Goal: Task Accomplishment & Management: Complete application form

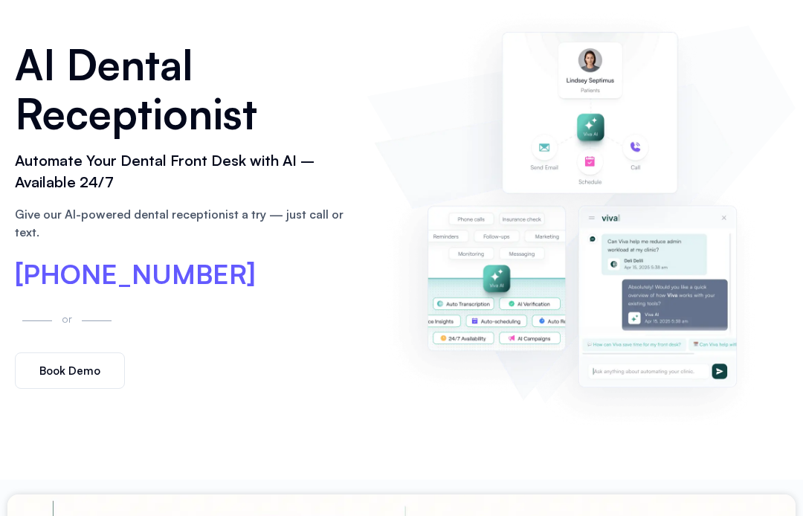
scroll to position [116, 0]
click at [57, 264] on span "[PHONE_NUMBER]" at bounding box center [135, 275] width 241 height 27
click at [801, 224] on div "AI Dental Receptionist Automate Your Dental Front Desk with AI – Available 24/7…" at bounding box center [401, 214] width 803 height 531
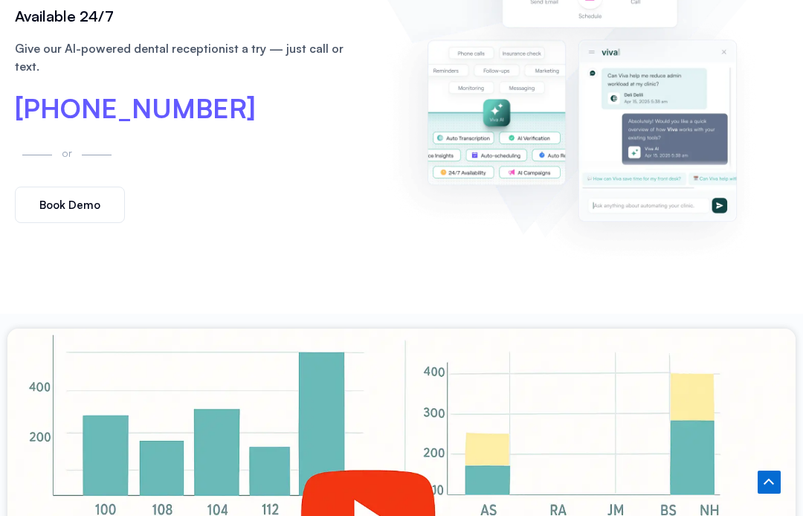
scroll to position [283, 0]
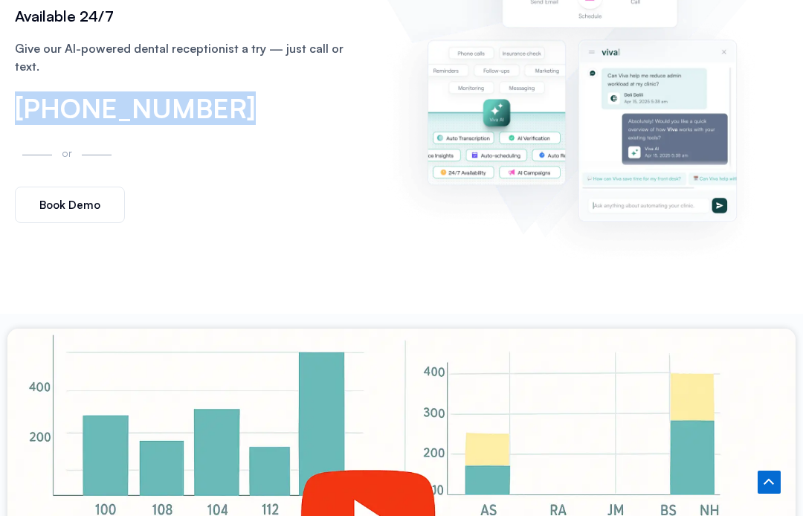
click at [748, 228] on img at bounding box center [581, 48] width 414 height 423
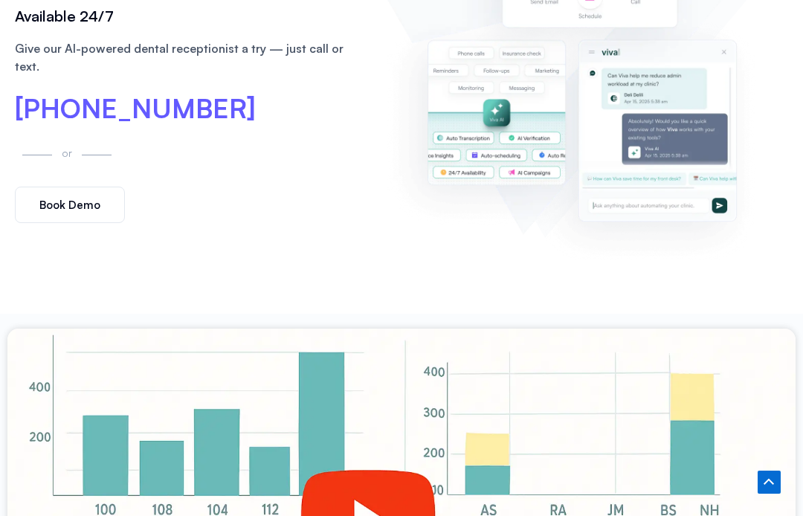
click at [748, 228] on img at bounding box center [581, 48] width 414 height 423
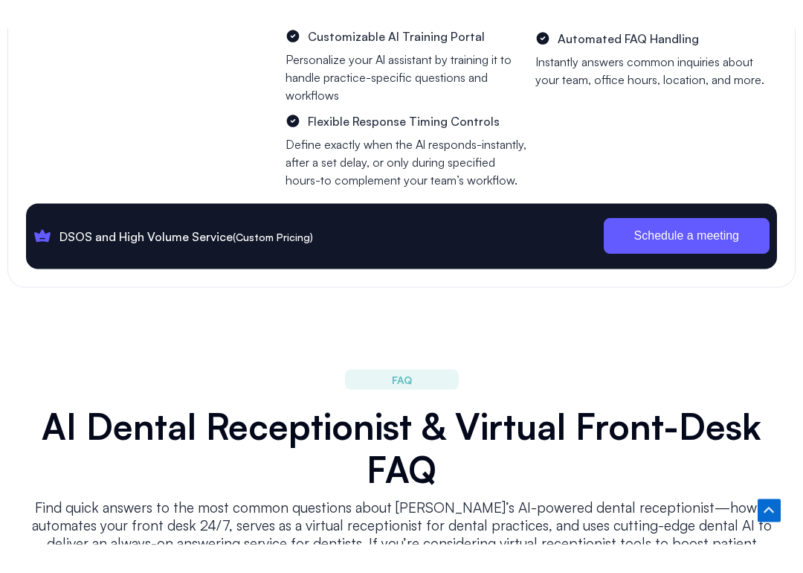
scroll to position [5648, 0]
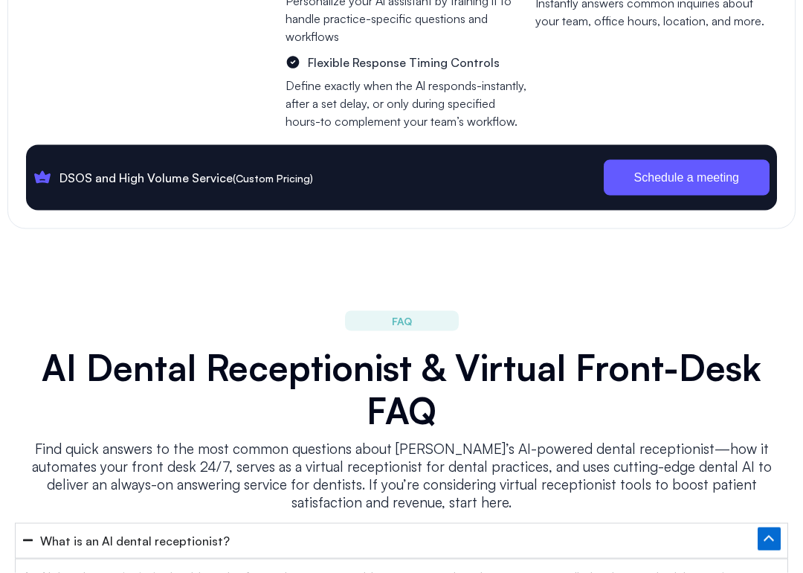
click at [734, 160] on link "Schedule a meeting" at bounding box center [687, 178] width 166 height 36
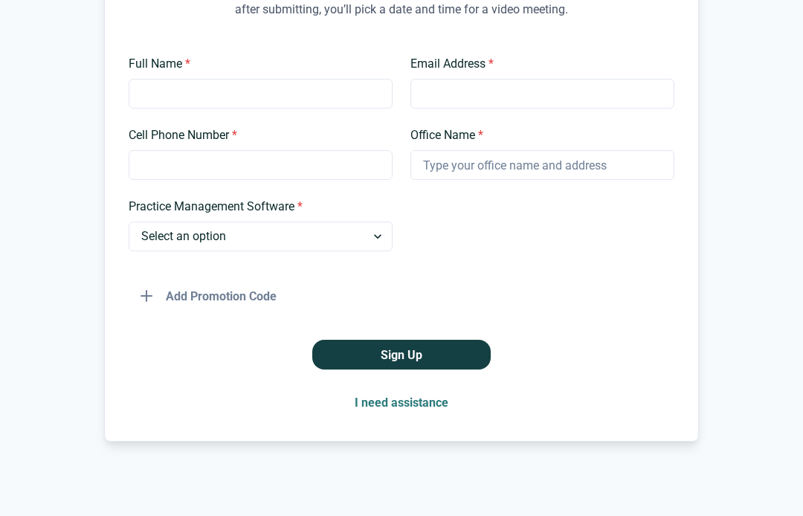
scroll to position [241, 0]
click at [371, 84] on input "Full Name *" at bounding box center [261, 94] width 264 height 30
type input "T"
type input "Elias"
click at [597, 101] on input "Email Address *" at bounding box center [543, 94] width 264 height 30
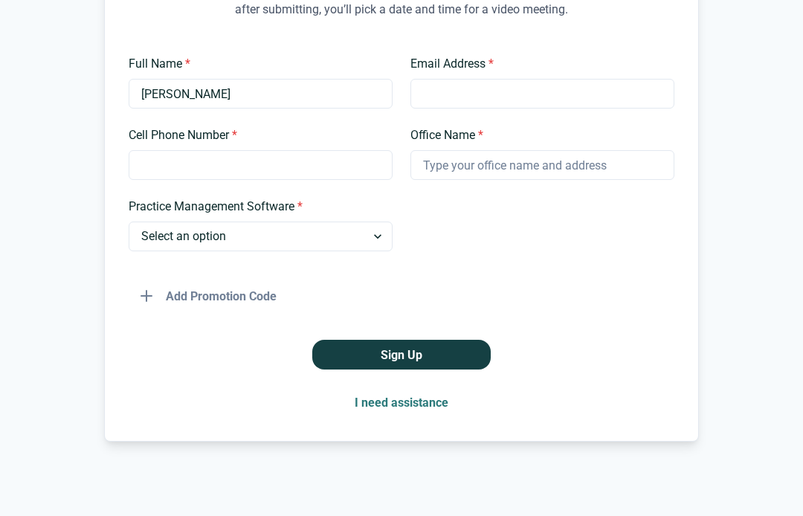
type input "d"
type input "o"
click at [402, 355] on button "Sign Up" at bounding box center [401, 355] width 179 height 30
type input "elias.dodds@students.northsid.qld.edu.au"
click at [288, 144] on div "Cell Phone Number *" at bounding box center [261, 153] width 264 height 54
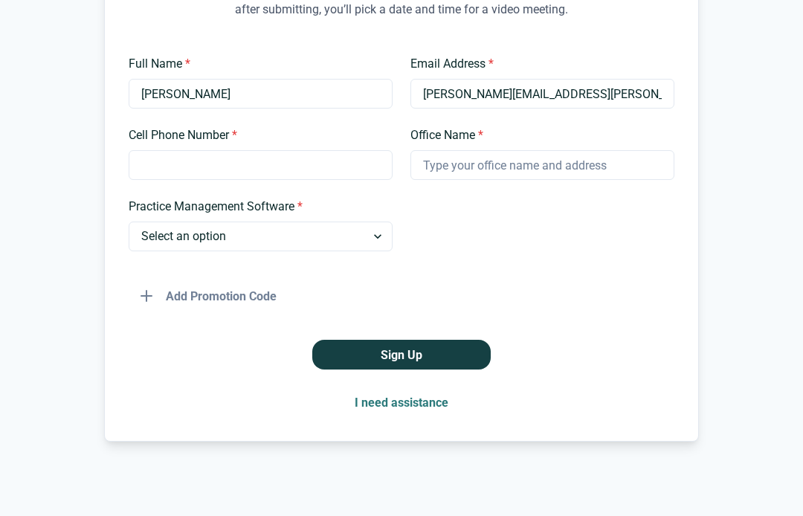
click at [326, 164] on input "Cell Phone Number *" at bounding box center [261, 165] width 264 height 30
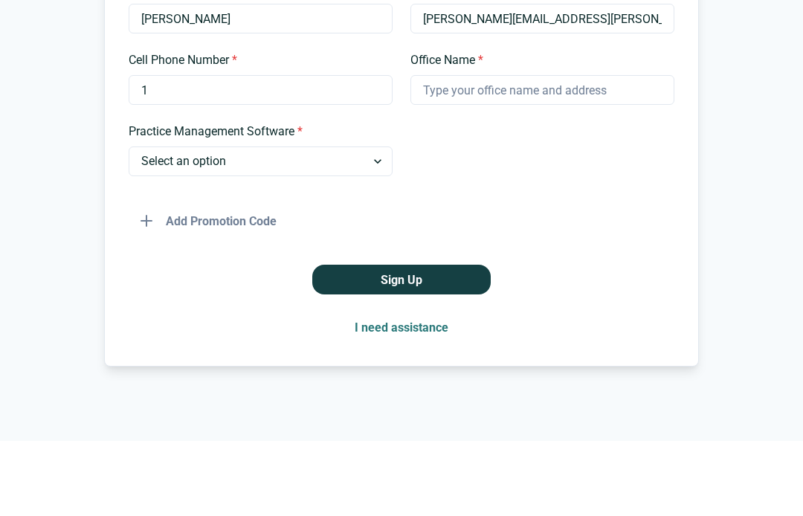
type input "1"
click at [580, 150] on input "Office Name *" at bounding box center [543, 165] width 264 height 30
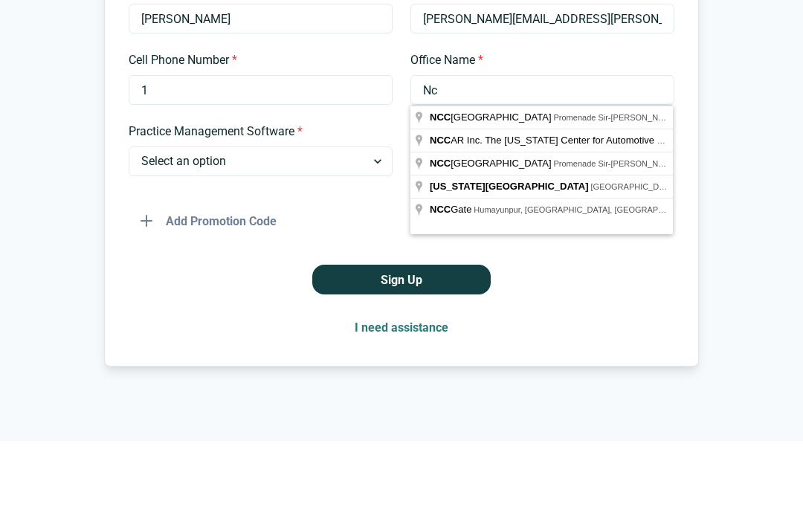
type input "N"
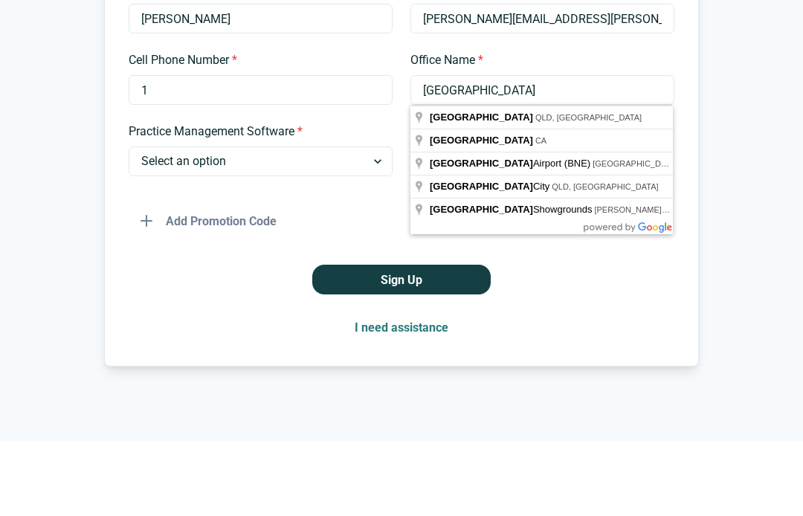
type input "Brisbane"
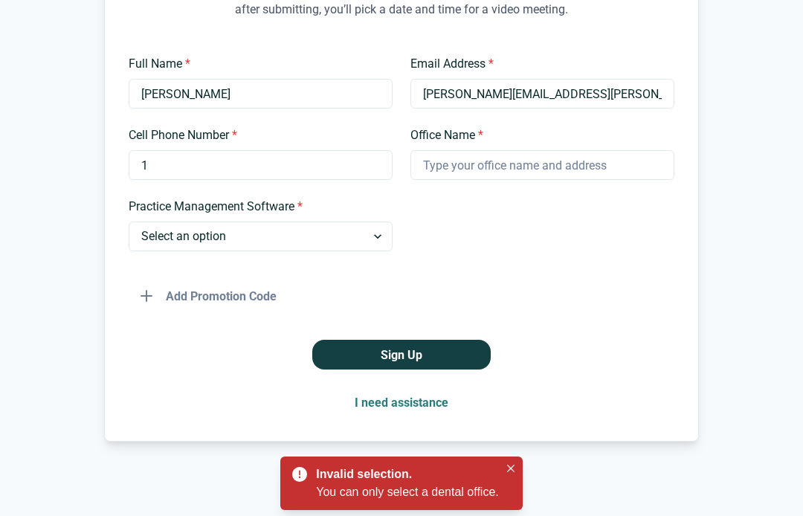
click at [140, 228] on select "Select an option Dentrix Open Dental EagleSoft Denticon Other" at bounding box center [261, 237] width 264 height 30
select select "Open Dental"
click at [558, 167] on input "Office Name *" at bounding box center [543, 165] width 264 height 30
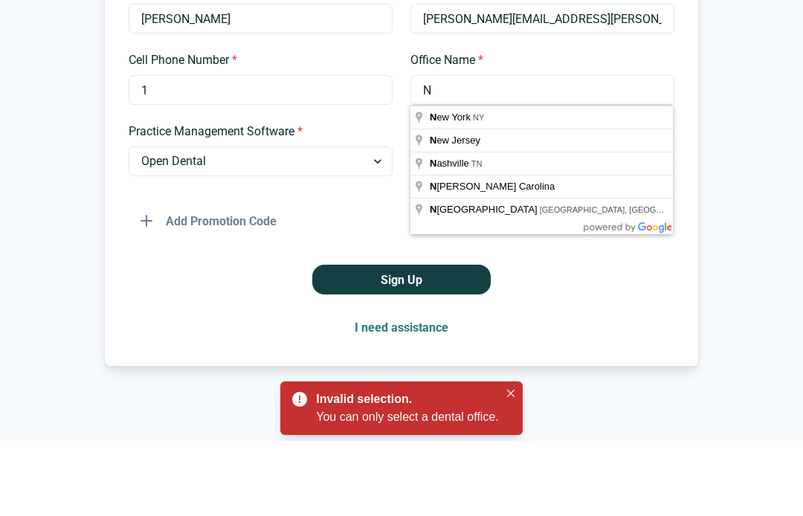
type input "N"
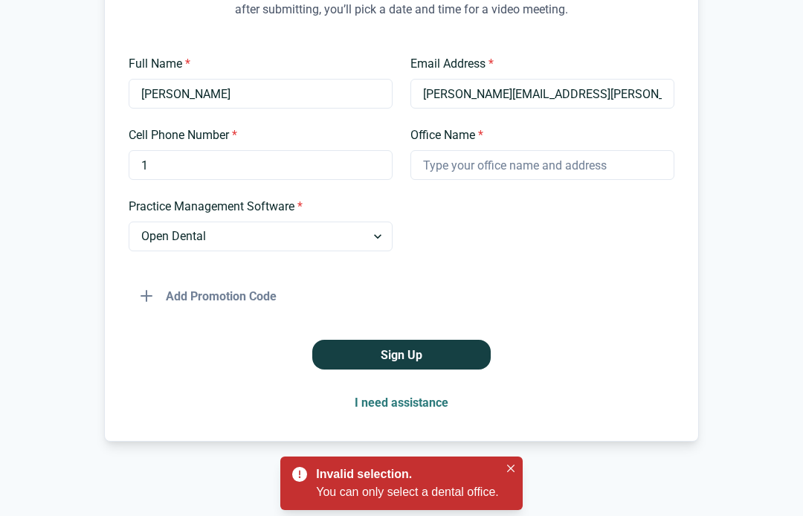
click at [539, 164] on input "Office Name *" at bounding box center [543, 165] width 264 height 30
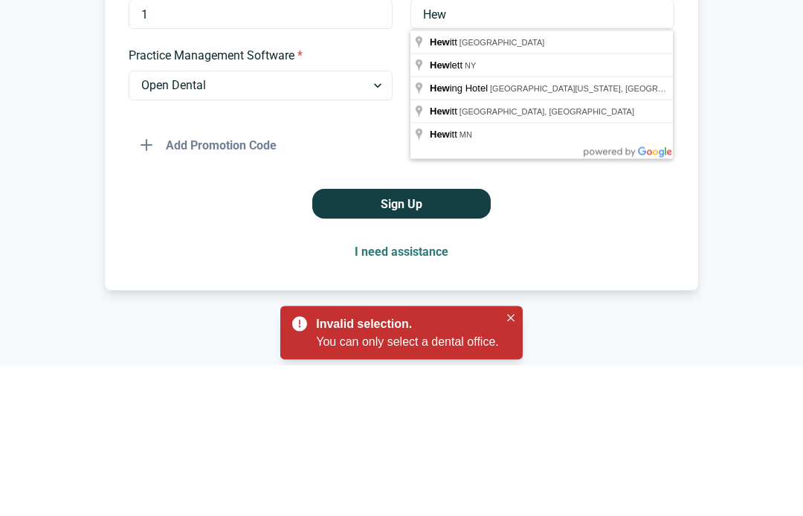
type input "Hew"
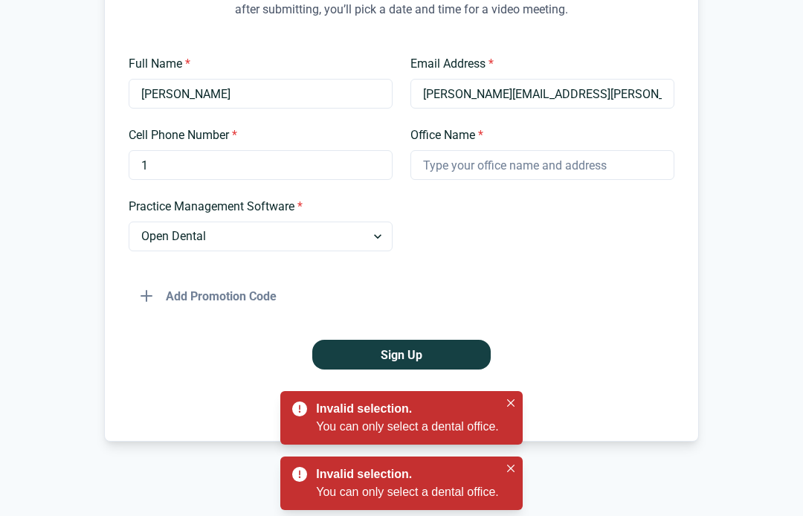
click at [469, 341] on button "Sign Up" at bounding box center [401, 355] width 179 height 30
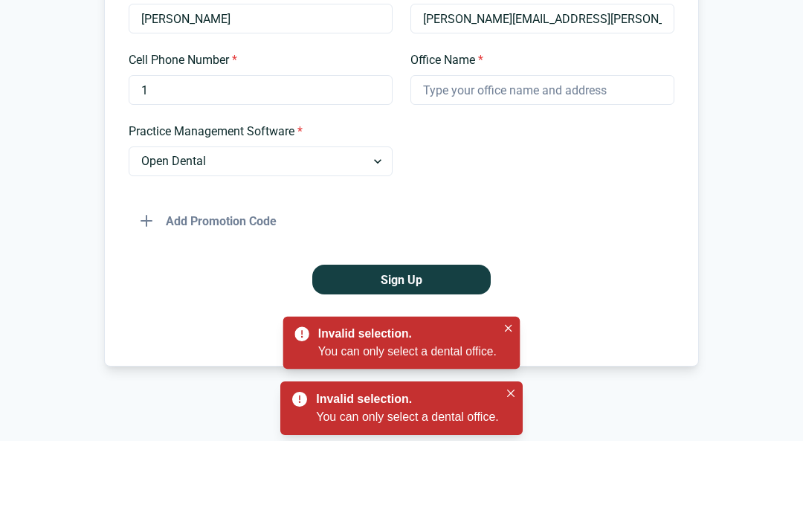
click at [581, 150] on input "Office Name *" at bounding box center [543, 165] width 264 height 30
